Goal: Task Accomplishment & Management: Use online tool/utility

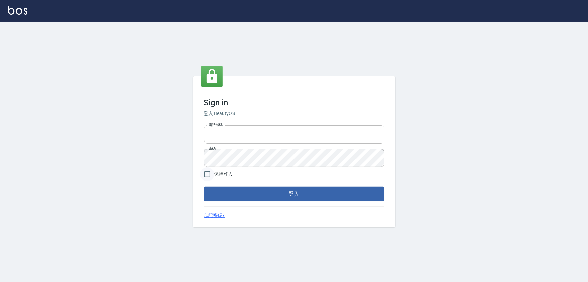
type input "5260381"
click at [204, 176] on input "保持登入" at bounding box center [207, 174] width 14 height 14
checkbox input "true"
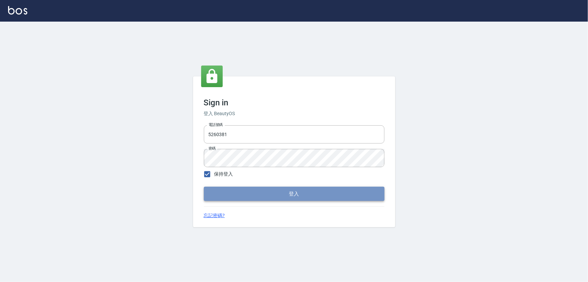
click at [260, 197] on button "登入" at bounding box center [294, 193] width 181 height 14
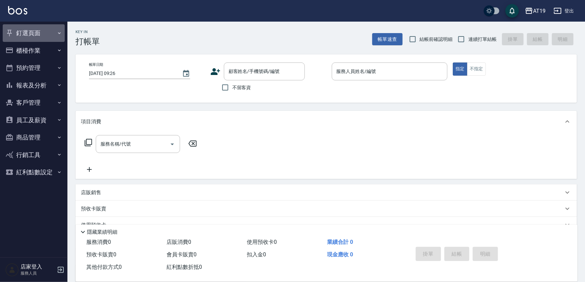
click at [29, 31] on button "釘選頁面" at bounding box center [34, 33] width 62 height 18
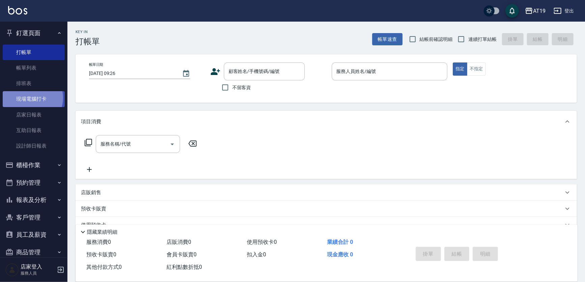
click at [30, 98] on link "現場電腦打卡" at bounding box center [34, 99] width 62 height 16
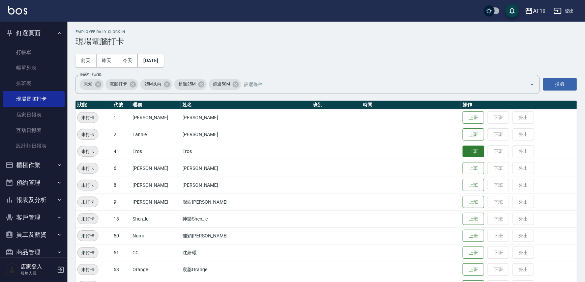
click at [463, 151] on button "上班" at bounding box center [474, 151] width 22 height 12
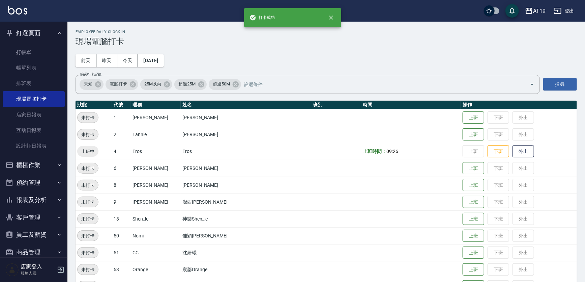
scroll to position [21, 0]
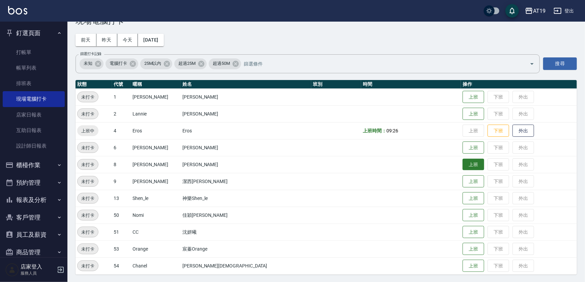
click at [463, 165] on button "上班" at bounding box center [474, 164] width 22 height 12
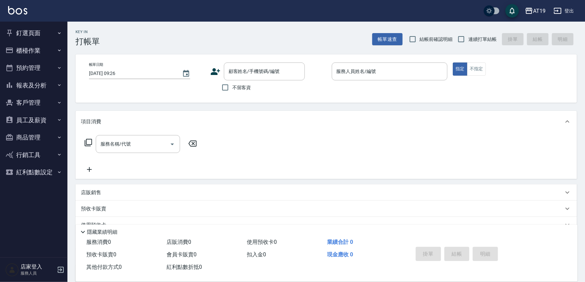
click at [182, 36] on div "Key In 打帳單 帳單速查 結帳前確認明細 連續打單結帳 掛單 結帳 明細" at bounding box center [321, 34] width 509 height 25
